Goal: Communication & Community: Answer question/provide support

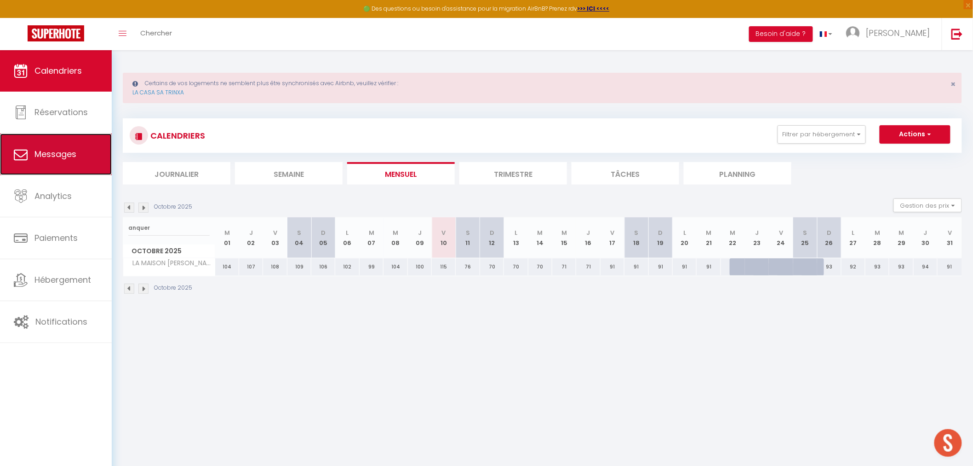
click at [60, 143] on link "Messages" at bounding box center [56, 153] width 112 height 41
select select "message"
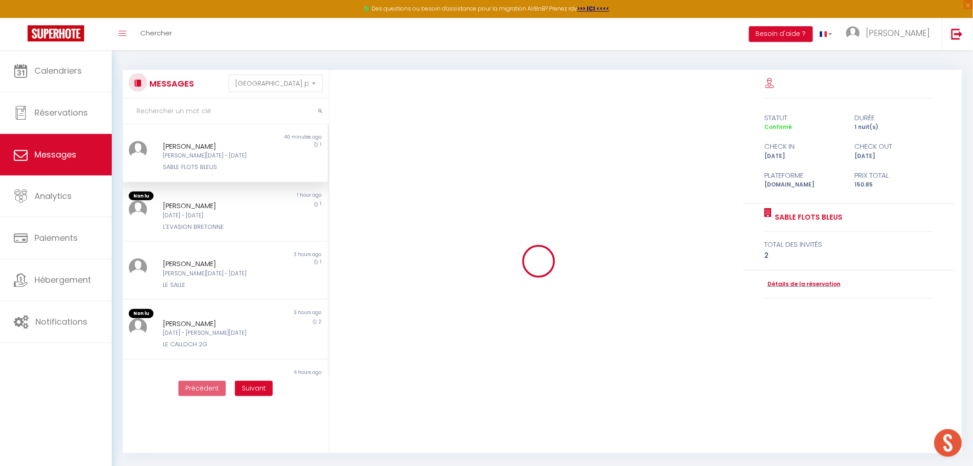
scroll to position [3207, 0]
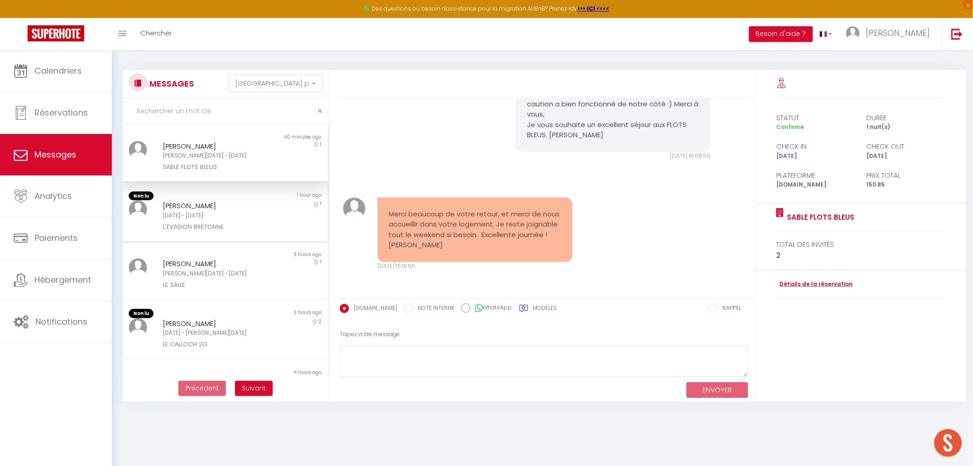
click at [227, 207] on div "[PERSON_NAME]" at bounding box center [217, 205] width 108 height 11
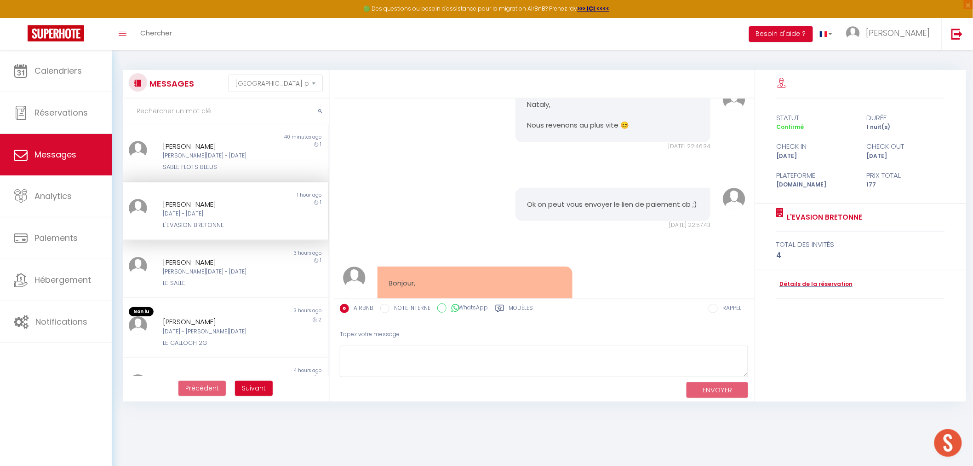
scroll to position [5250, 0]
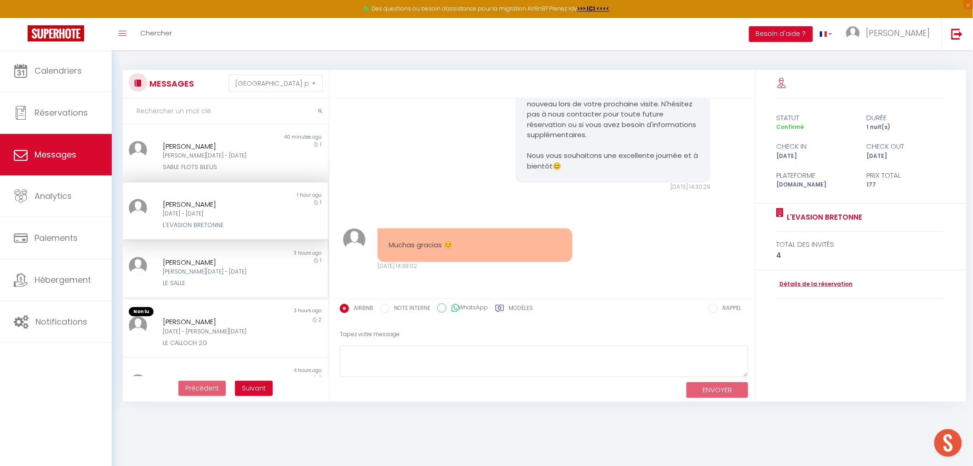
click at [221, 274] on div "[PERSON_NAME][DATE] - [DATE]" at bounding box center [217, 271] width 108 height 9
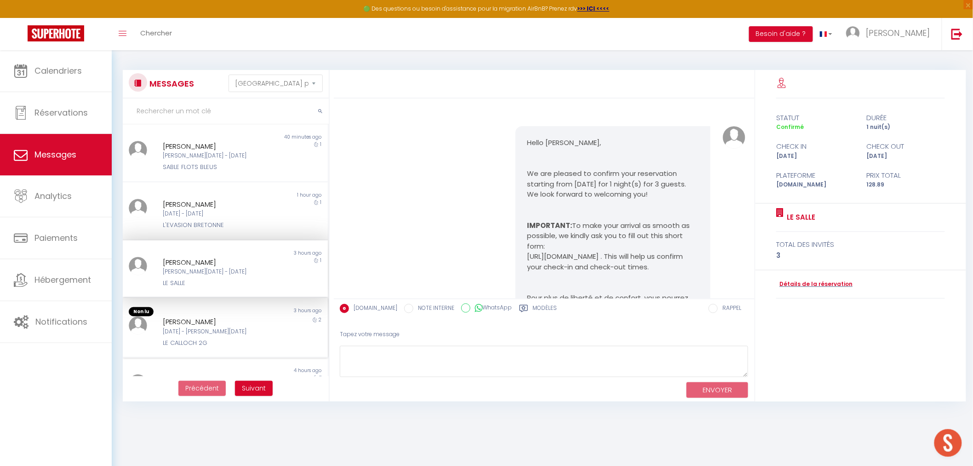
click at [216, 319] on div "[PERSON_NAME]" at bounding box center [217, 321] width 108 height 11
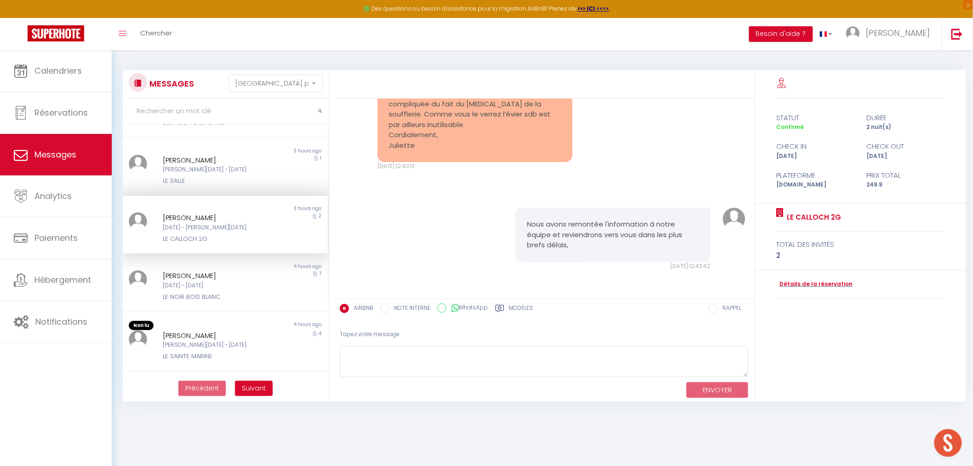
scroll to position [3061, 0]
click at [189, 297] on div "LE NOIR BOIS BLANC" at bounding box center [217, 296] width 108 height 9
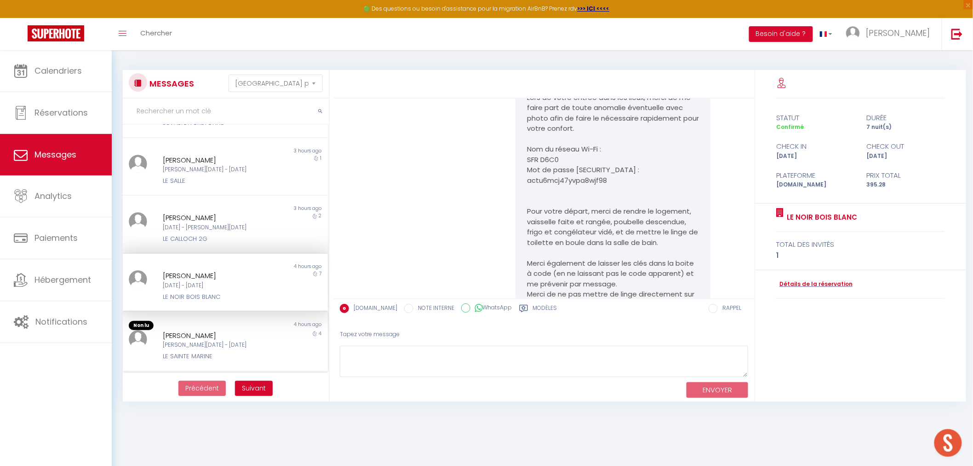
click at [191, 352] on div "LE SAINTE MARINE" at bounding box center [217, 355] width 108 height 9
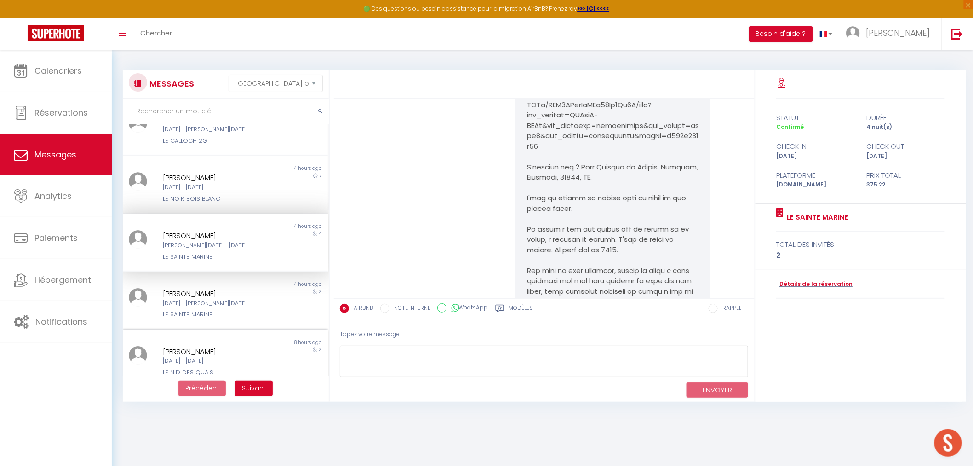
scroll to position [204, 0]
click at [213, 325] on div "Non lu 8 hours ago [PERSON_NAME] [DATE] - [DATE] LE NID DES QUAIS 2" at bounding box center [225, 354] width 205 height 58
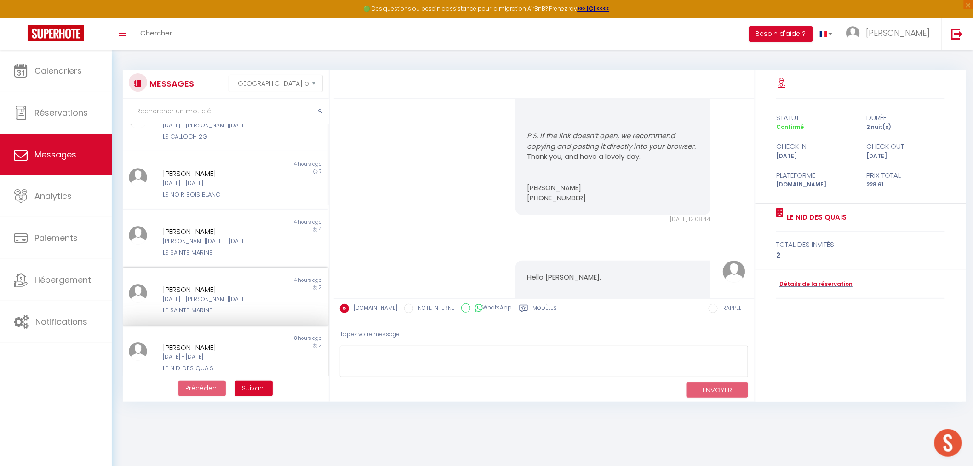
scroll to position [2187, 0]
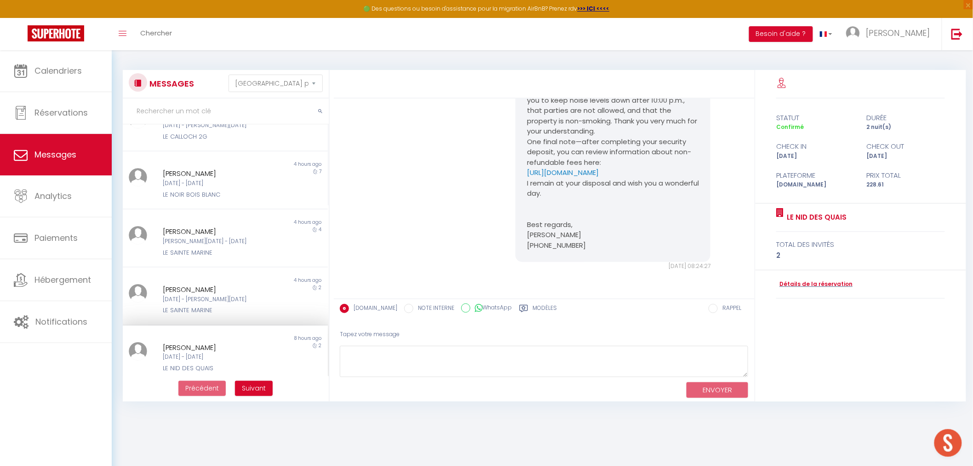
click at [212, 337] on div "Non lu" at bounding box center [174, 337] width 103 height 7
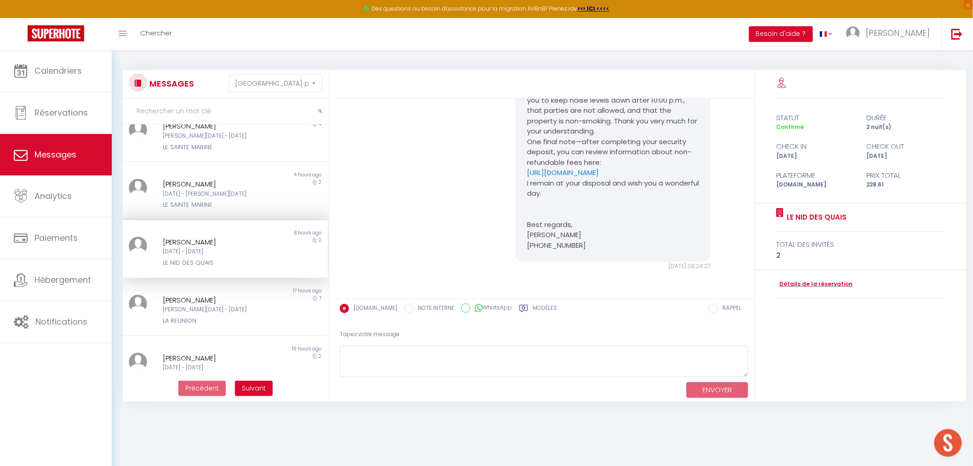
scroll to position [323, 0]
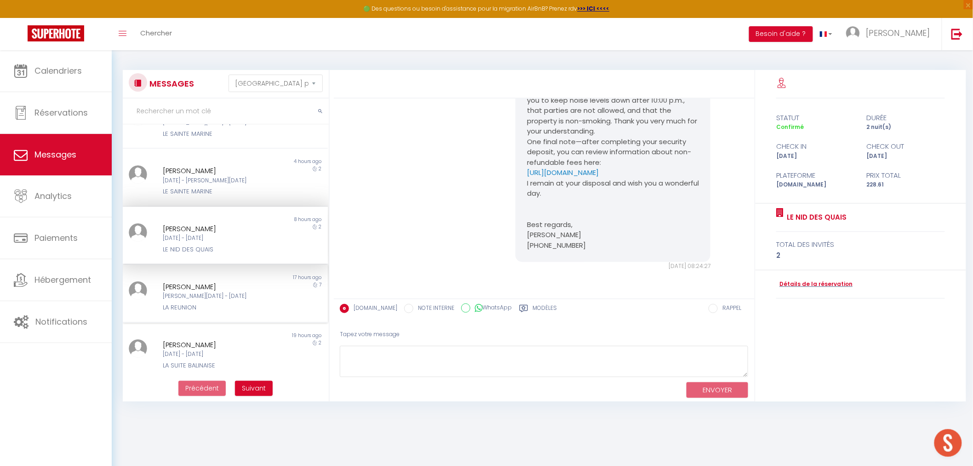
click at [218, 292] on div "[PERSON_NAME][DATE] - [DATE]" at bounding box center [217, 296] width 108 height 9
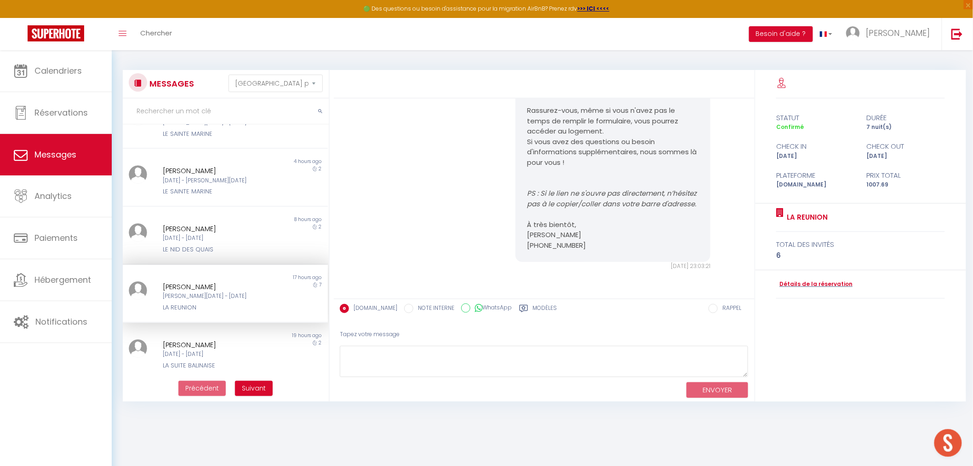
click at [198, 303] on div "LA REUNION" at bounding box center [217, 307] width 108 height 9
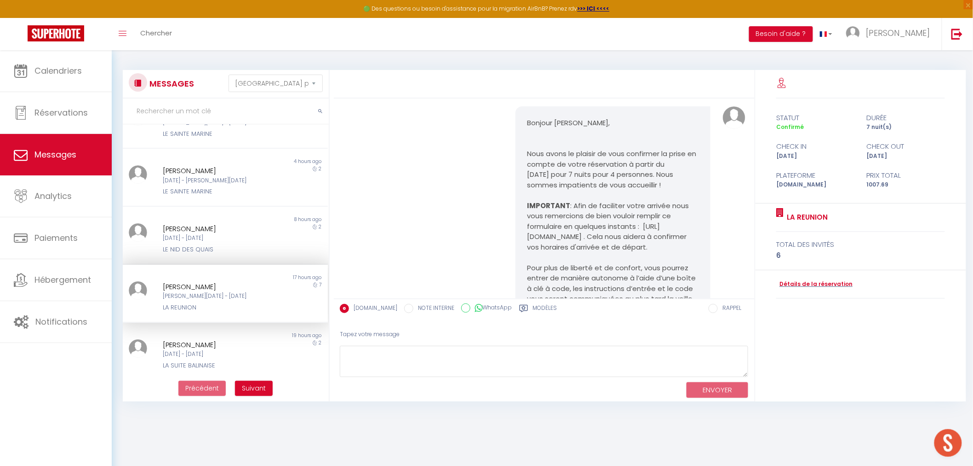
scroll to position [0, 0]
